Goal: Task Accomplishment & Management: Manage account settings

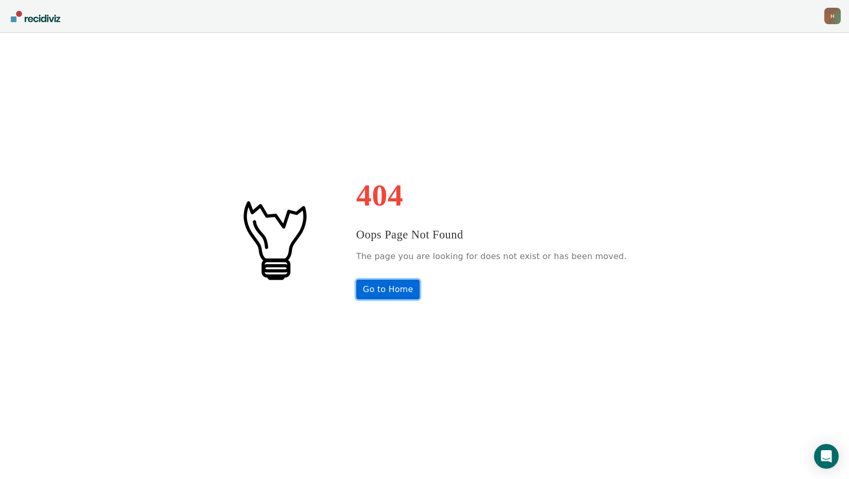
click at [413, 293] on link "Go to Home" at bounding box center [388, 290] width 64 height 20
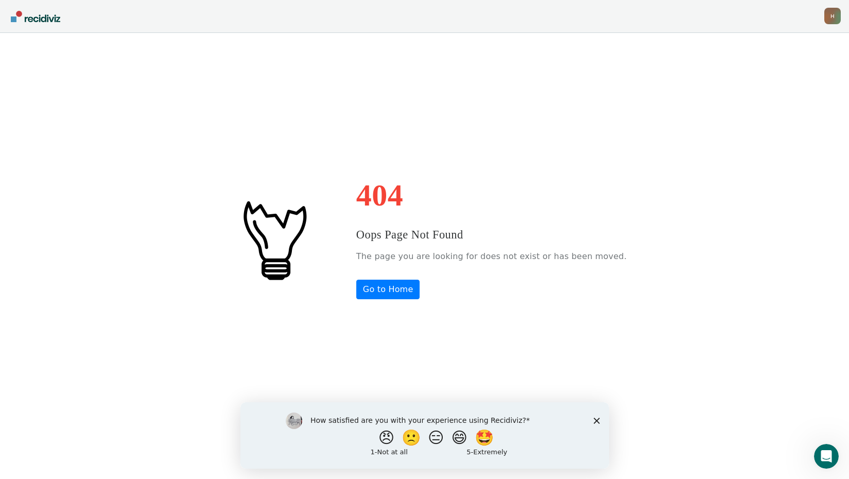
click at [835, 13] on div "H" at bounding box center [832, 16] width 16 height 16
click at [772, 45] on link "Profile" at bounding box center [791, 48] width 66 height 9
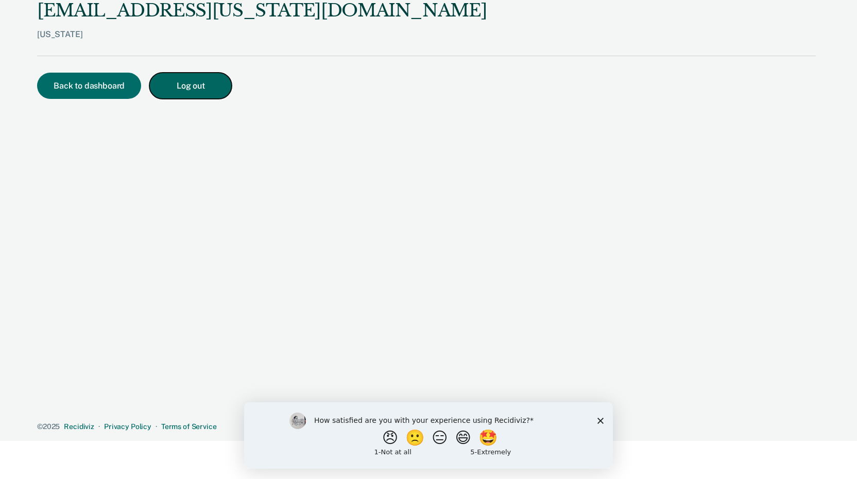
click at [189, 87] on button "Log out" at bounding box center [190, 86] width 82 height 26
